Goal: Information Seeking & Learning: Learn about a topic

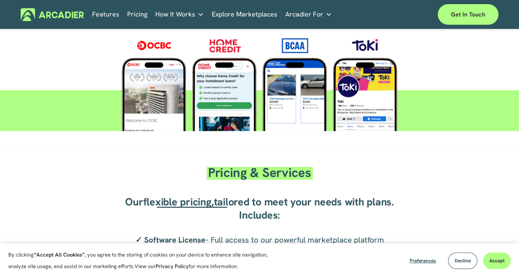
scroll to position [1056, 0]
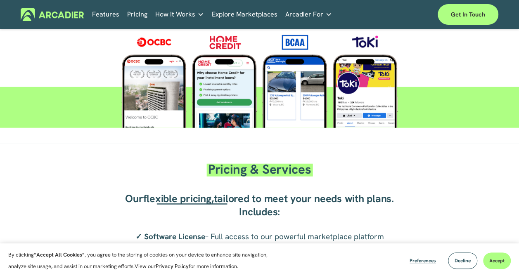
click at [0, 0] on div "About Us Building the world’s most powerful enterprise digital marketplace." at bounding box center [0, 0] width 0 height 0
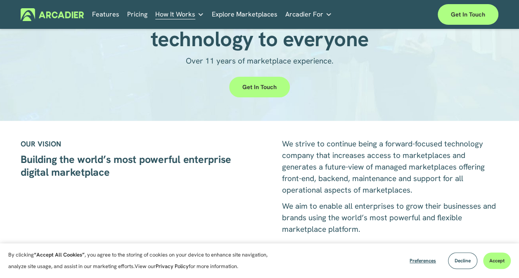
scroll to position [66, 0]
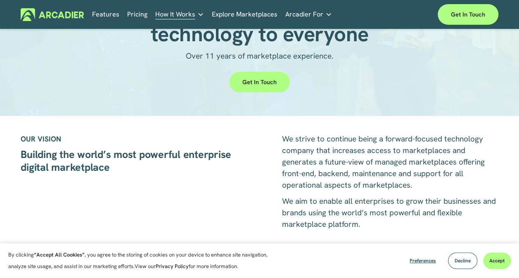
click at [109, 14] on link "Features" at bounding box center [105, 14] width 27 height 13
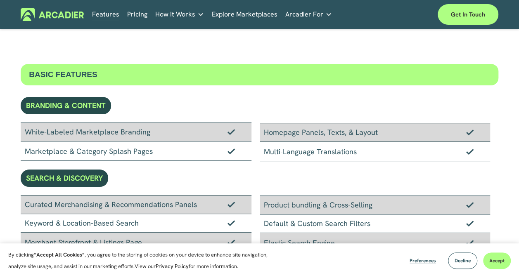
click at [127, 14] on link "Pricing" at bounding box center [137, 14] width 20 height 13
